Goal: Task Accomplishment & Management: Manage account settings

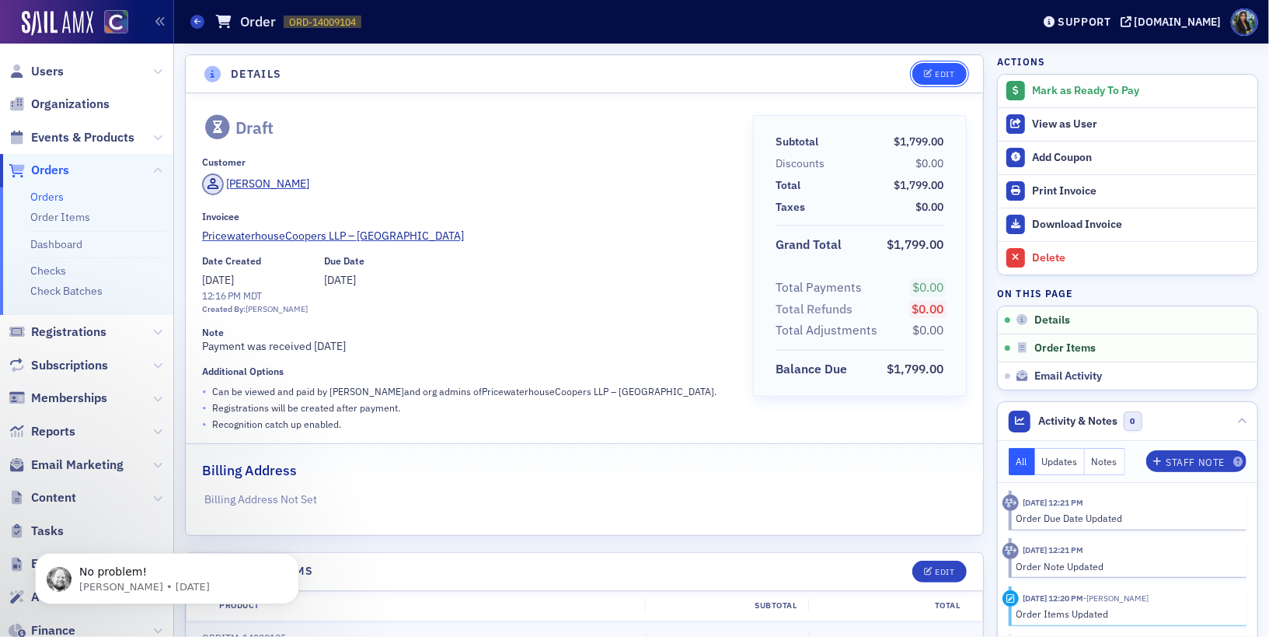
click at [930, 75] on icon "button" at bounding box center [928, 74] width 9 height 9
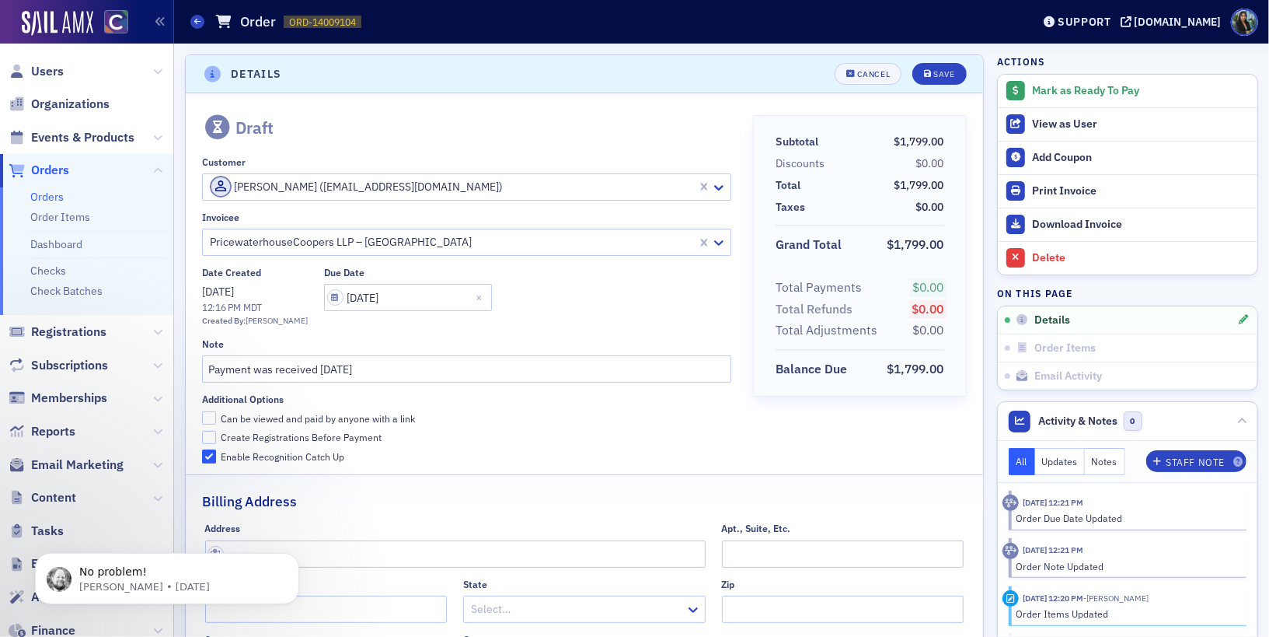
scroll to position [2, 0]
click at [862, 69] on div "Cancel" at bounding box center [873, 72] width 33 height 9
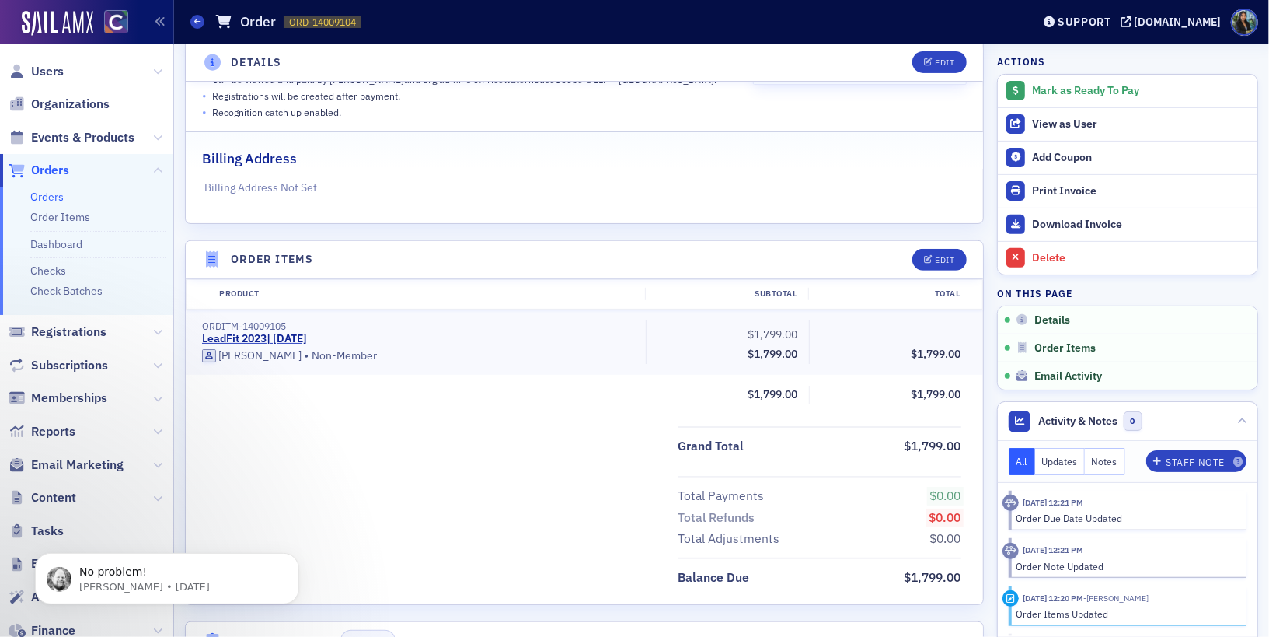
scroll to position [316, 0]
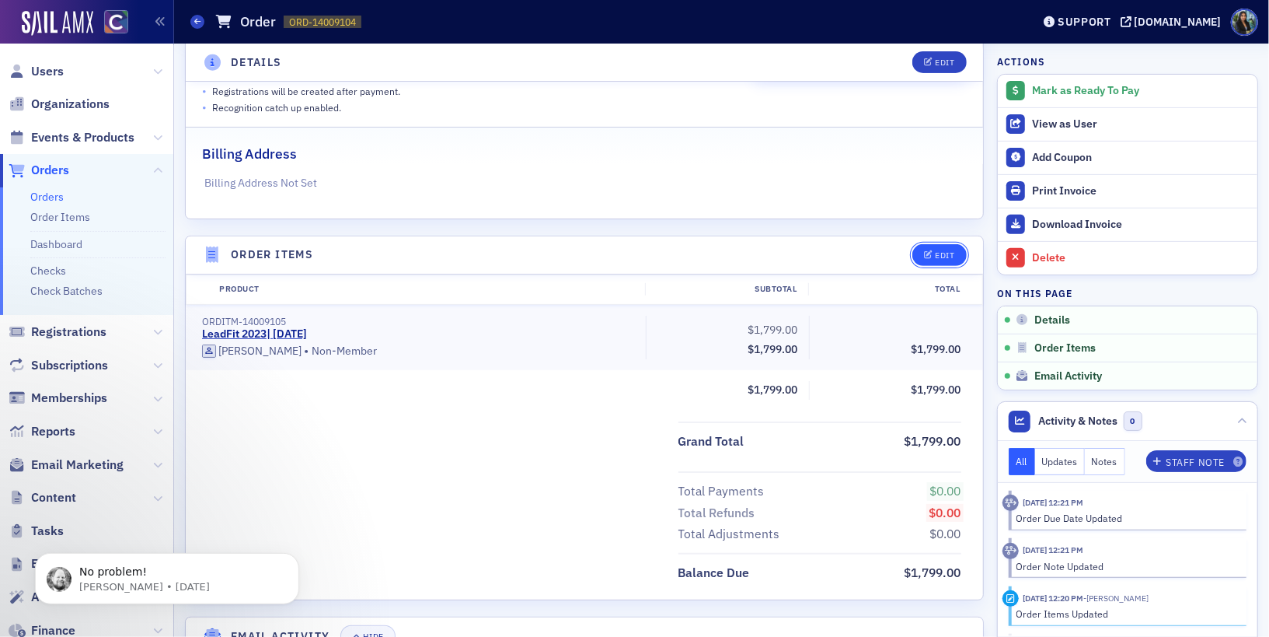
click at [933, 253] on icon "button" at bounding box center [928, 255] width 9 height 9
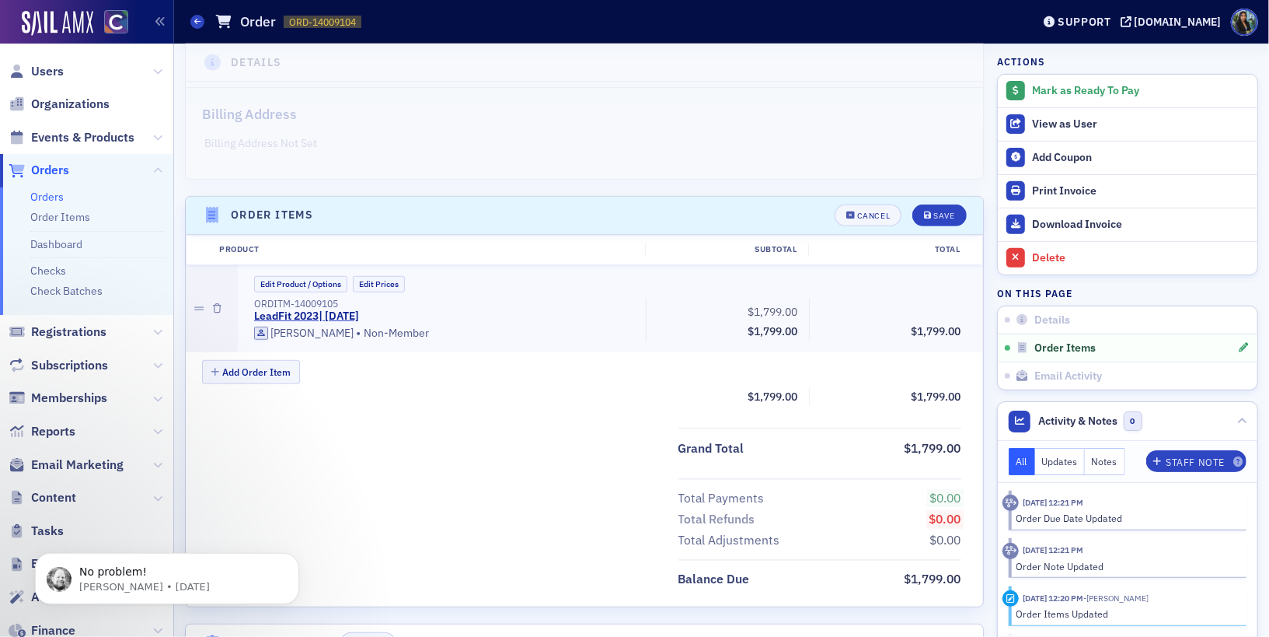
scroll to position [382, 0]
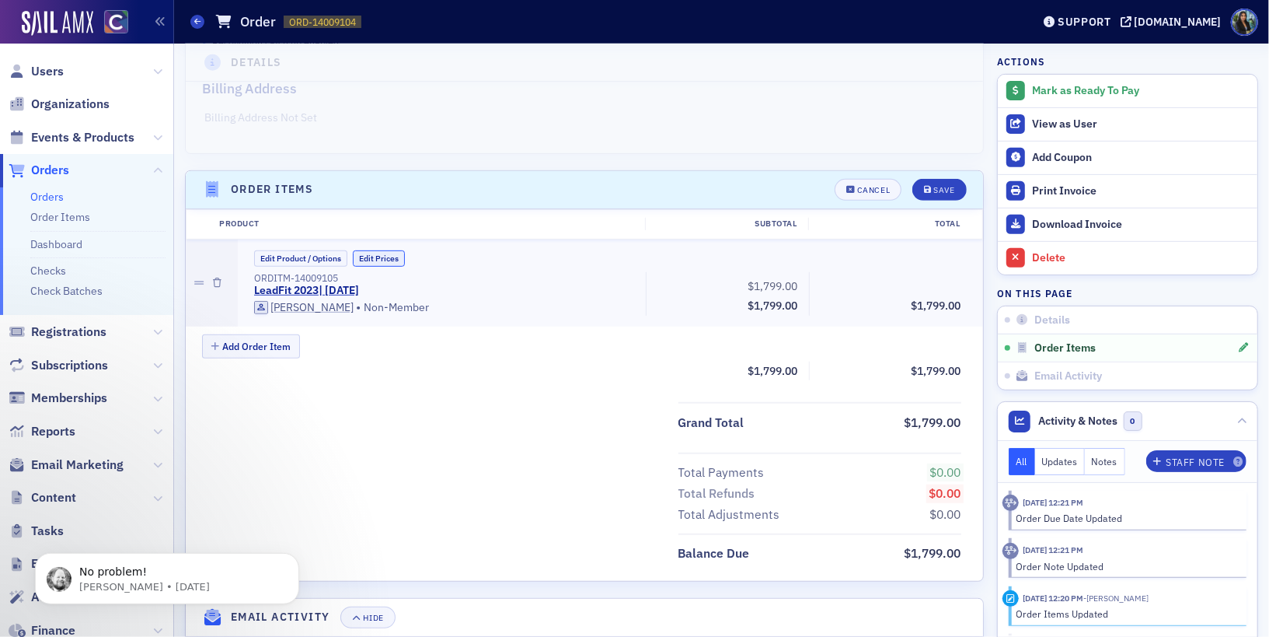
click at [383, 253] on button "Edit Prices" at bounding box center [379, 258] width 52 height 16
click at [773, 284] on input "1,799.00" at bounding box center [766, 284] width 76 height 22
paste input "3,598"
type input "3,598.00"
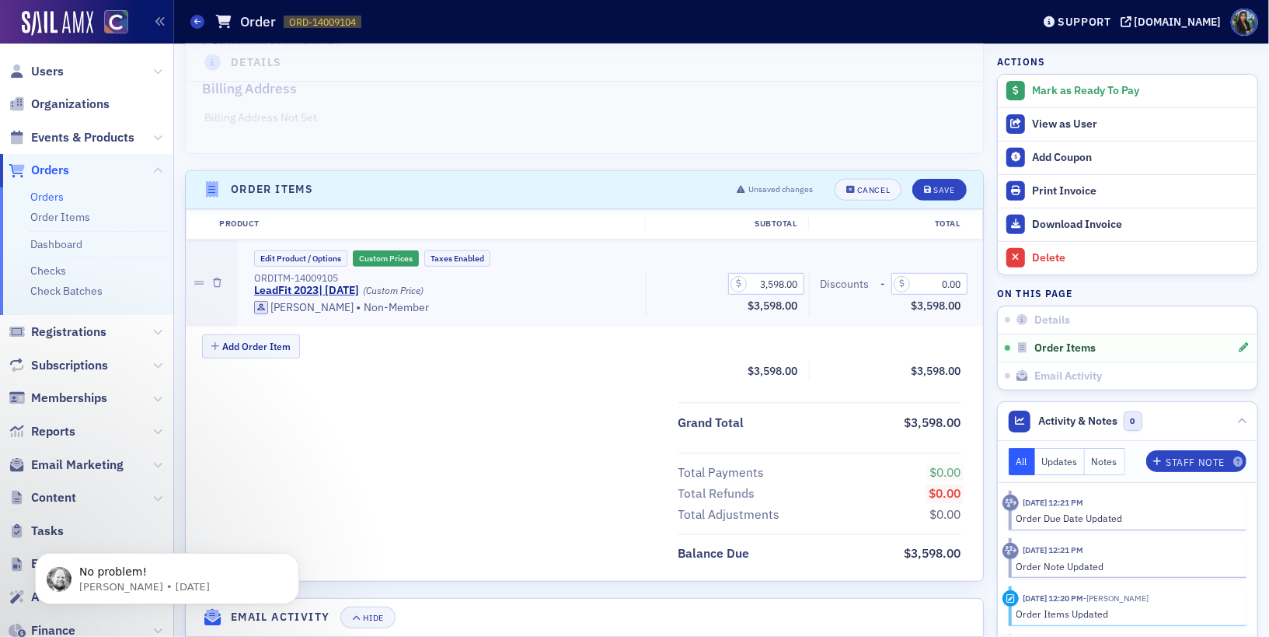
click at [536, 443] on div "Grand Total $3,598.00 Total Payments $0.00 Total Refunds $0.00 Total Adjustment…" at bounding box center [584, 483] width 797 height 162
click at [944, 181] on button "Save" at bounding box center [940, 190] width 54 height 22
